Goal: Share content: Share content

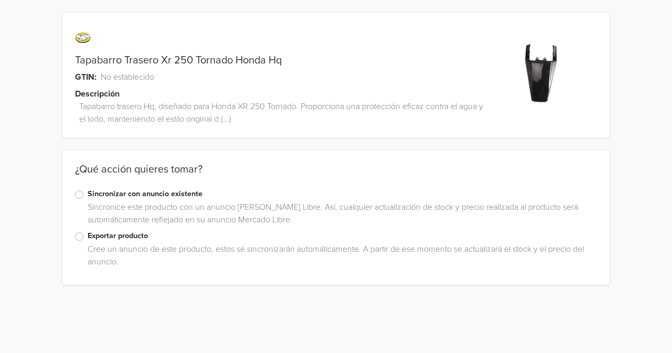
click at [88, 237] on label "Exportar producto" at bounding box center [342, 236] width 509 height 12
click at [0, 0] on input "Exportar producto" at bounding box center [0, 0] width 0 height 0
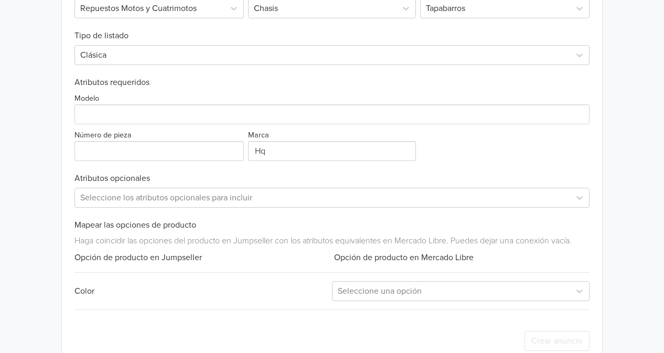
scroll to position [409, 0]
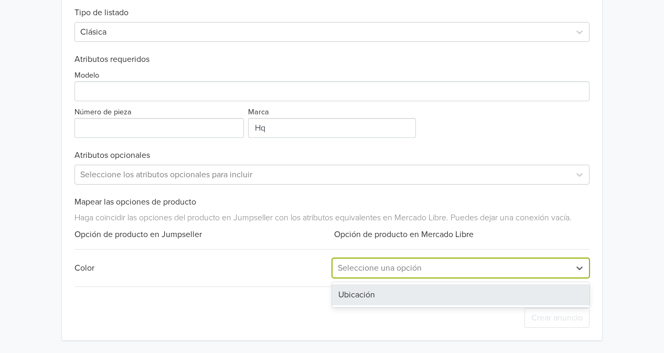
click at [521, 266] on div at bounding box center [451, 268] width 227 height 15
click at [455, 312] on div "Crear anuncio" at bounding box center [331, 317] width 515 height 45
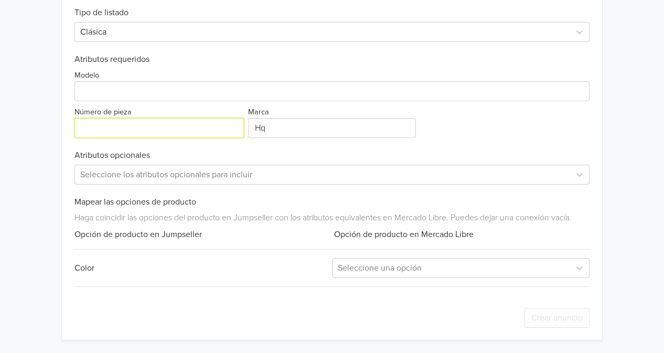
click at [126, 132] on input "Número de pieza" at bounding box center [158, 128] width 169 height 20
paste input "Y042"
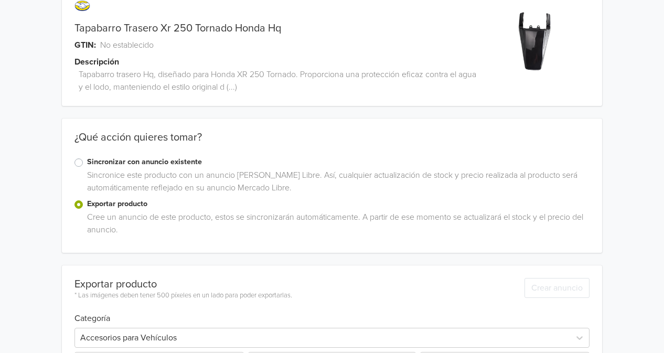
scroll to position [0, 0]
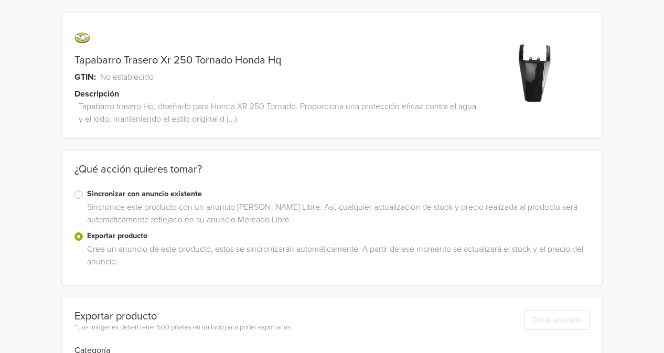
type input "Y042"
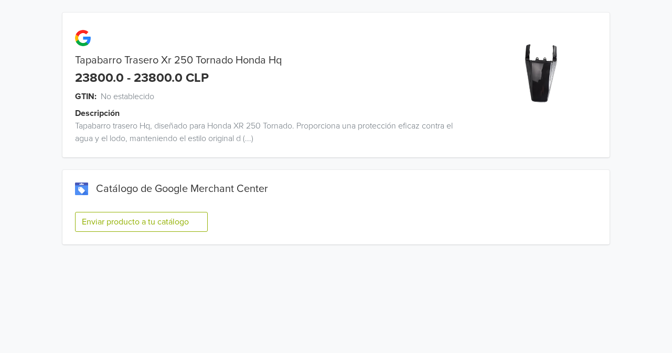
click at [149, 223] on button "Enviar producto a tu catálogo" at bounding box center [141, 222] width 133 height 20
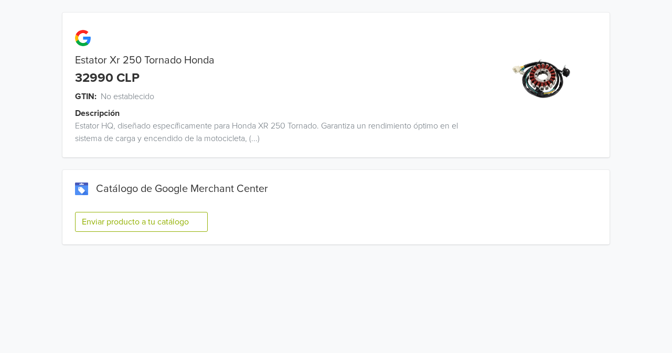
click at [153, 226] on button "Enviar producto a tu catálogo" at bounding box center [141, 222] width 133 height 20
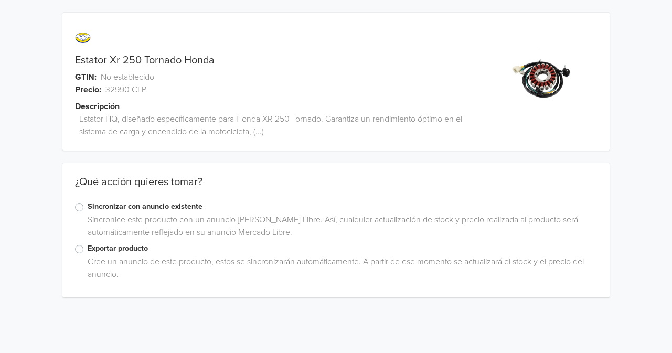
click at [88, 249] on label "Exportar producto" at bounding box center [342, 249] width 509 height 12
click at [0, 0] on input "Exportar producto" at bounding box center [0, 0] width 0 height 0
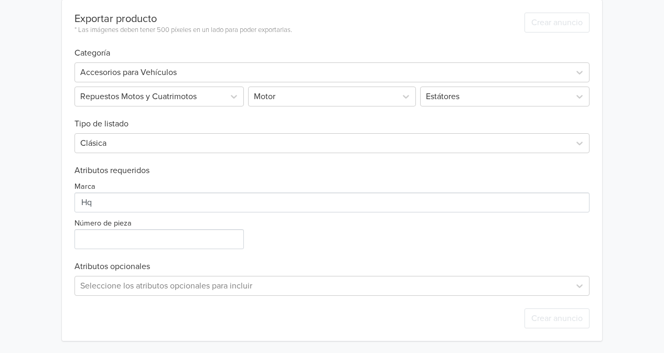
scroll to position [310, 0]
click at [166, 236] on input "Número de pieza" at bounding box center [158, 239] width 169 height 20
paste input "FB028"
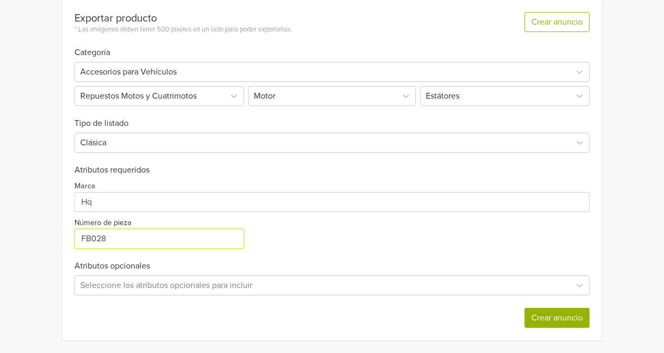
type input "FB028"
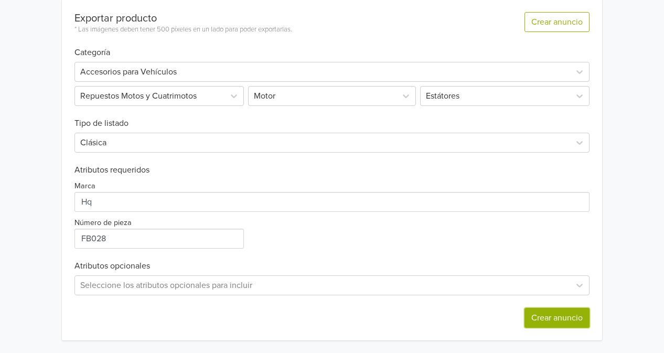
click at [563, 317] on button "Crear anuncio" at bounding box center [556, 318] width 65 height 20
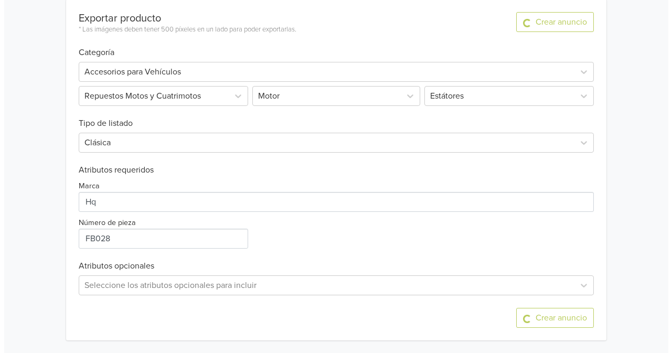
scroll to position [0, 0]
